Goal: Transaction & Acquisition: Purchase product/service

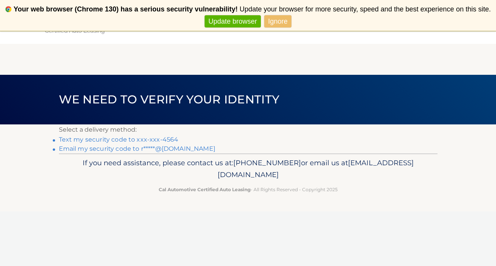
click at [151, 138] on link "Text my security code to xxx-xxx-4564" at bounding box center [119, 139] width 120 height 7
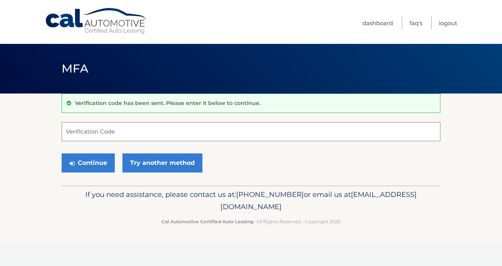
click at [134, 135] on input "Verification Code" at bounding box center [251, 131] width 379 height 19
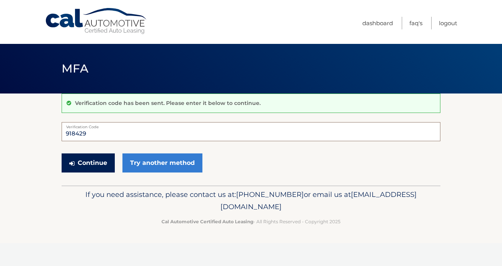
type input "918429"
click at [75, 161] on button "Continue" at bounding box center [88, 163] width 53 height 19
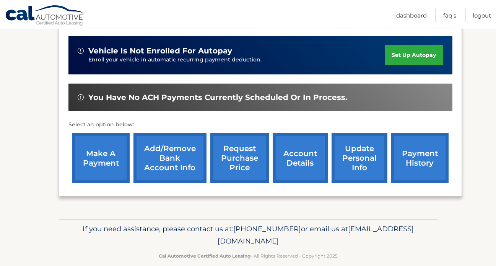
scroll to position [207, 0]
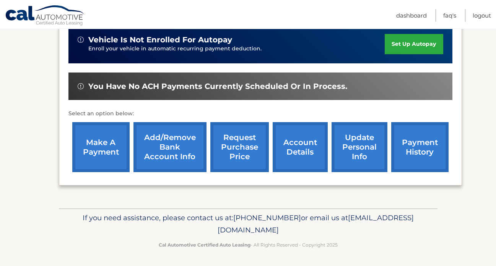
click at [100, 157] on link "make a payment" at bounding box center [100, 147] width 57 height 50
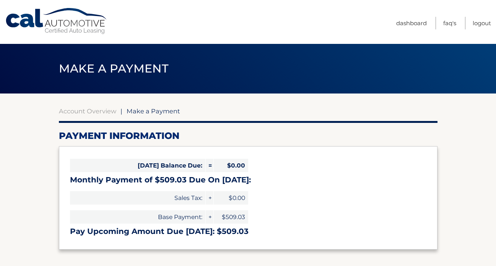
select select "MjdiM2RjMzktY2Y5My00YTVmLTljZTMtYmQyZDJhZDBhN2U5"
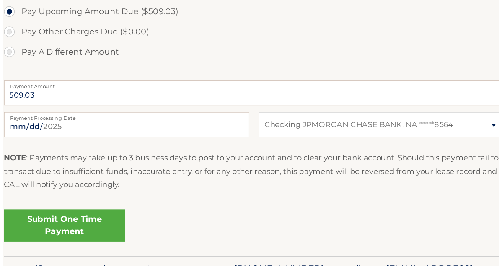
scroll to position [231, 0]
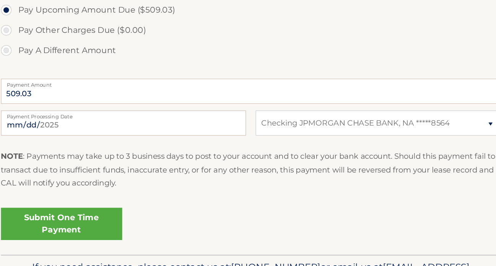
click at [98, 232] on link "Submit One Time Payment" at bounding box center [105, 234] width 92 height 24
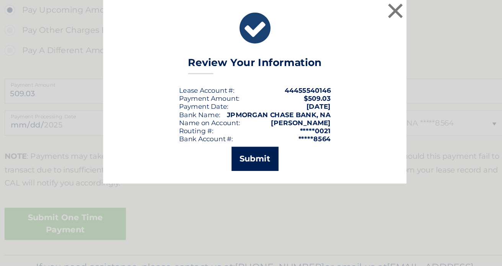
click at [258, 186] on button "Submit" at bounding box center [251, 185] width 36 height 18
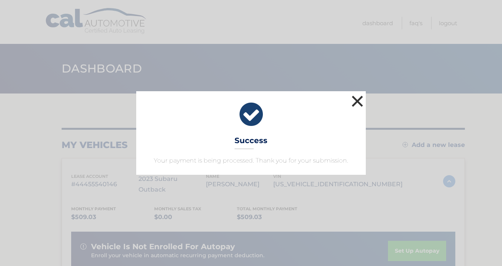
click at [355, 99] on button "×" at bounding box center [356, 101] width 15 height 15
